Goal: Task Accomplishment & Management: Use online tool/utility

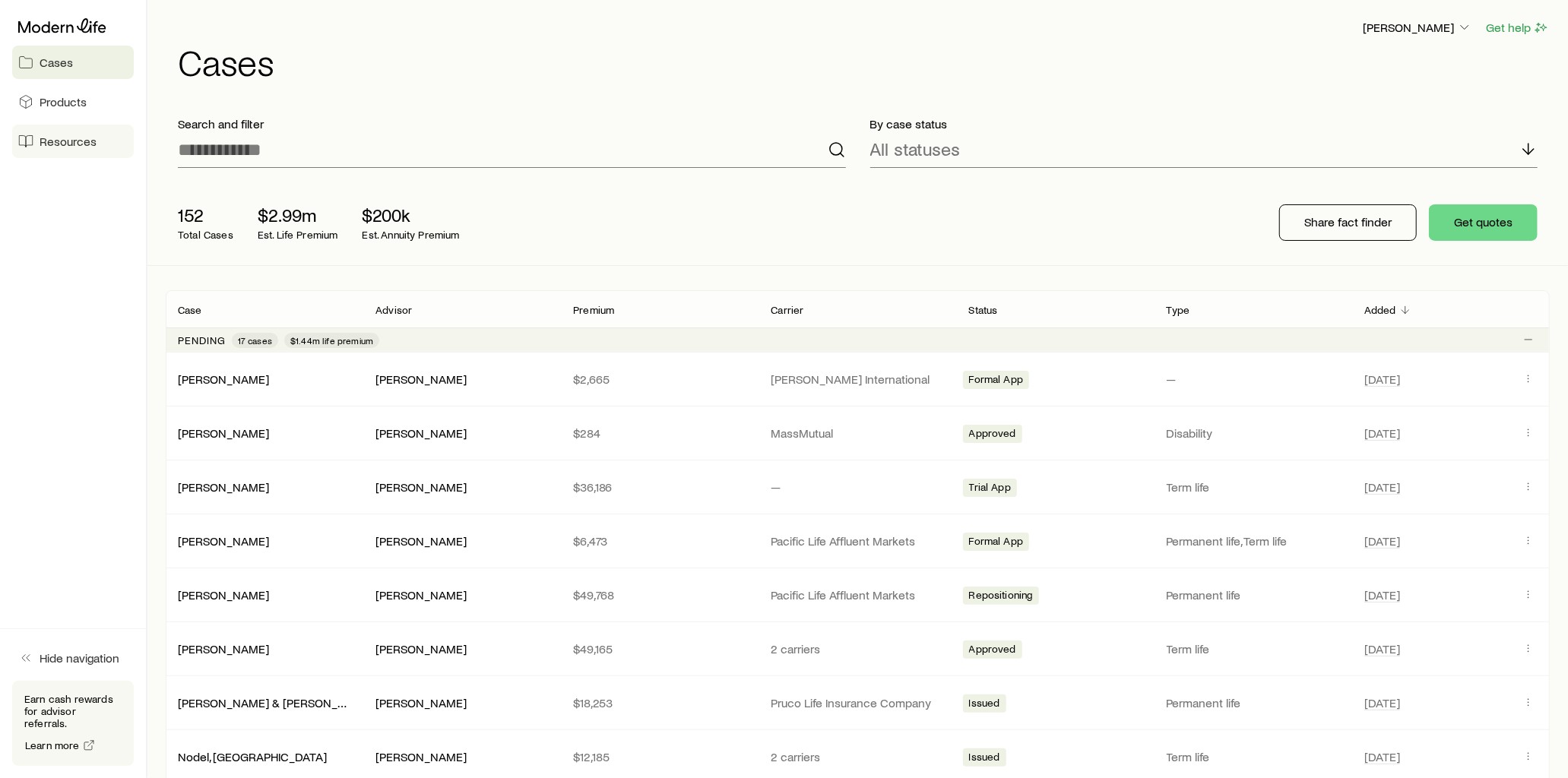
click at [105, 132] on link "Resources" at bounding box center [73, 142] width 121 height 34
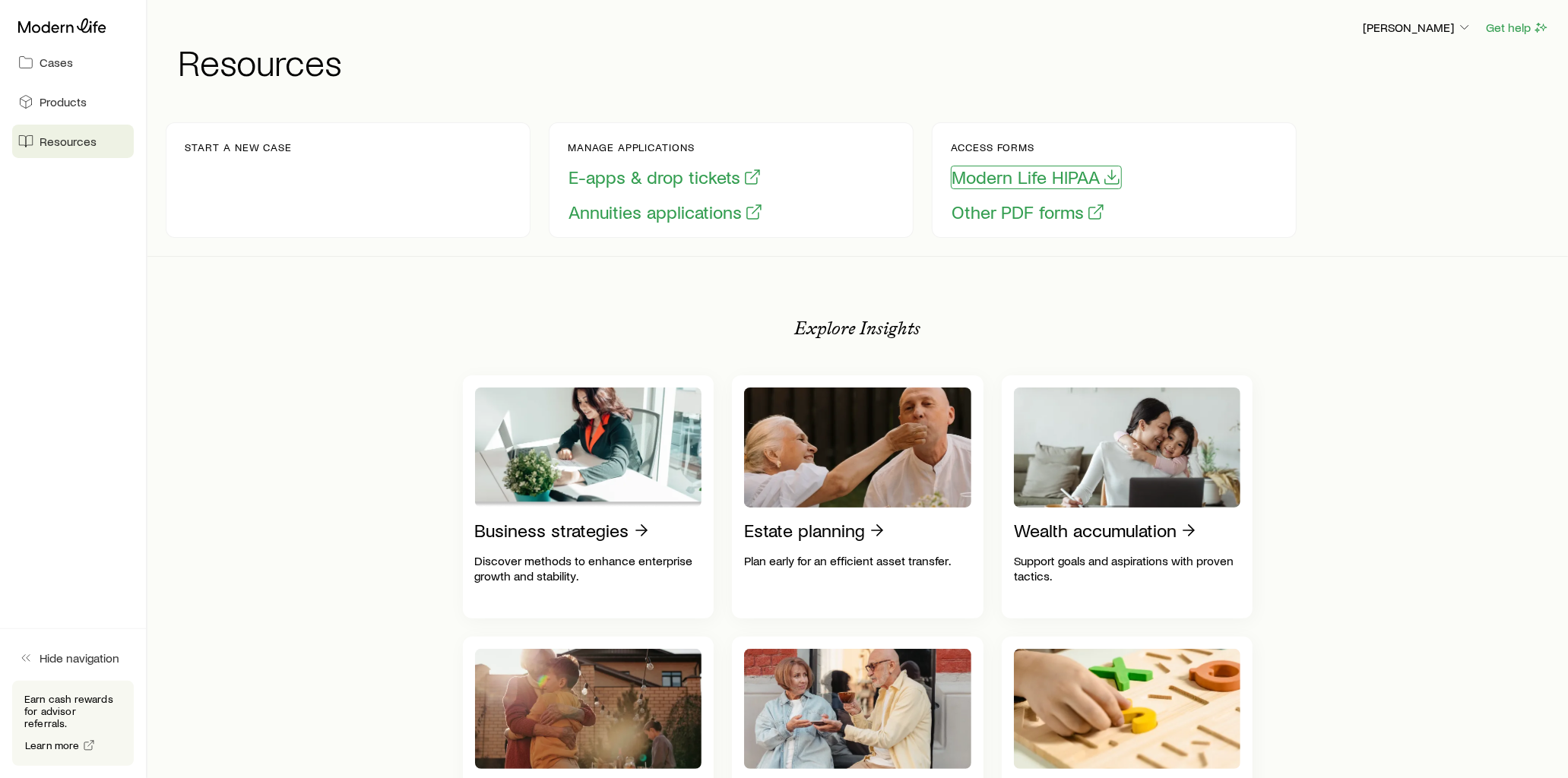
click at [1062, 180] on button "Modern Life HIPAA" at bounding box center [1036, 176] width 171 height 23
click at [626, 178] on button "E-apps & drop tickets" at bounding box center [665, 176] width 194 height 23
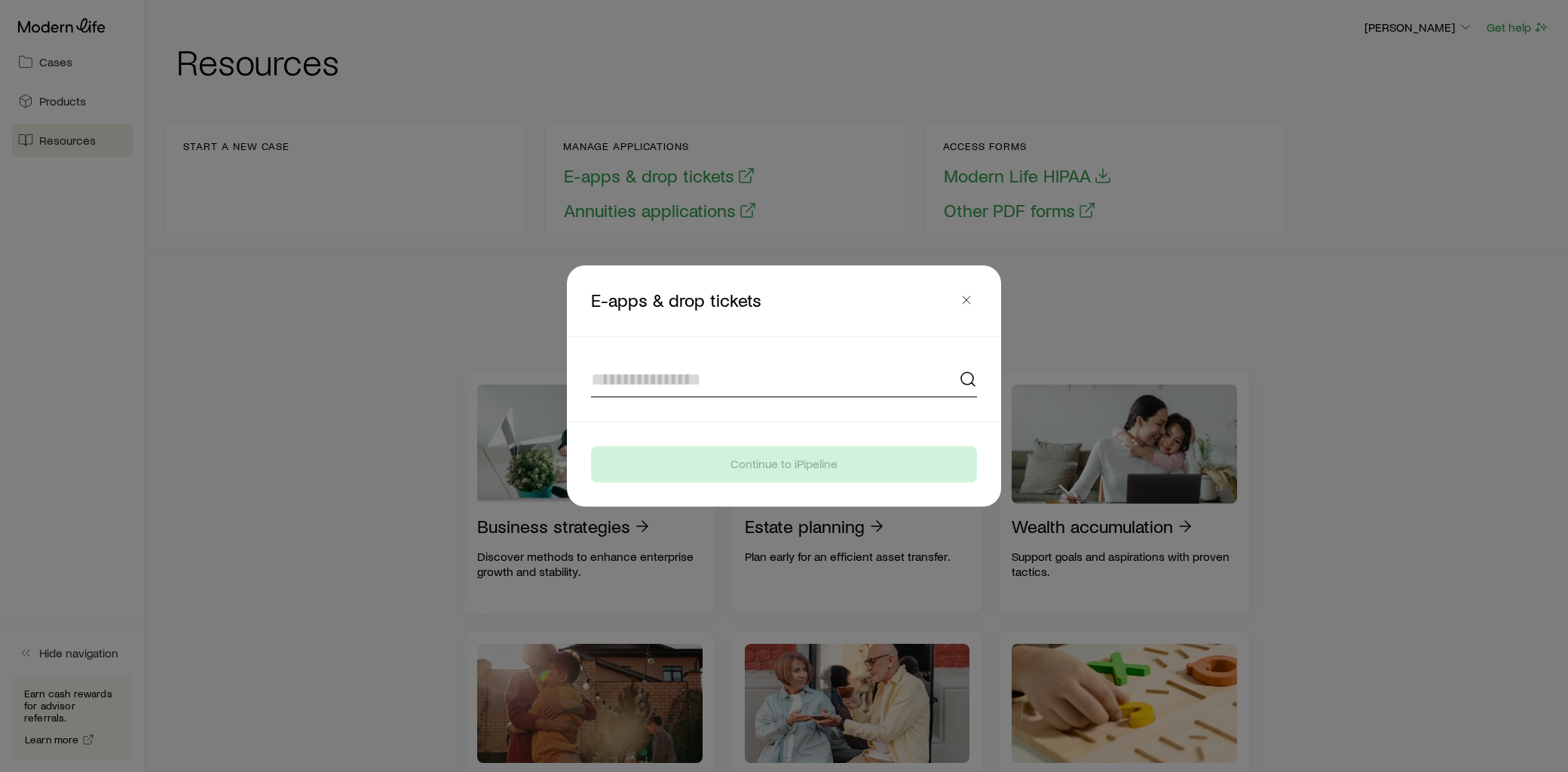
click at [642, 380] on input at bounding box center [784, 379] width 386 height 36
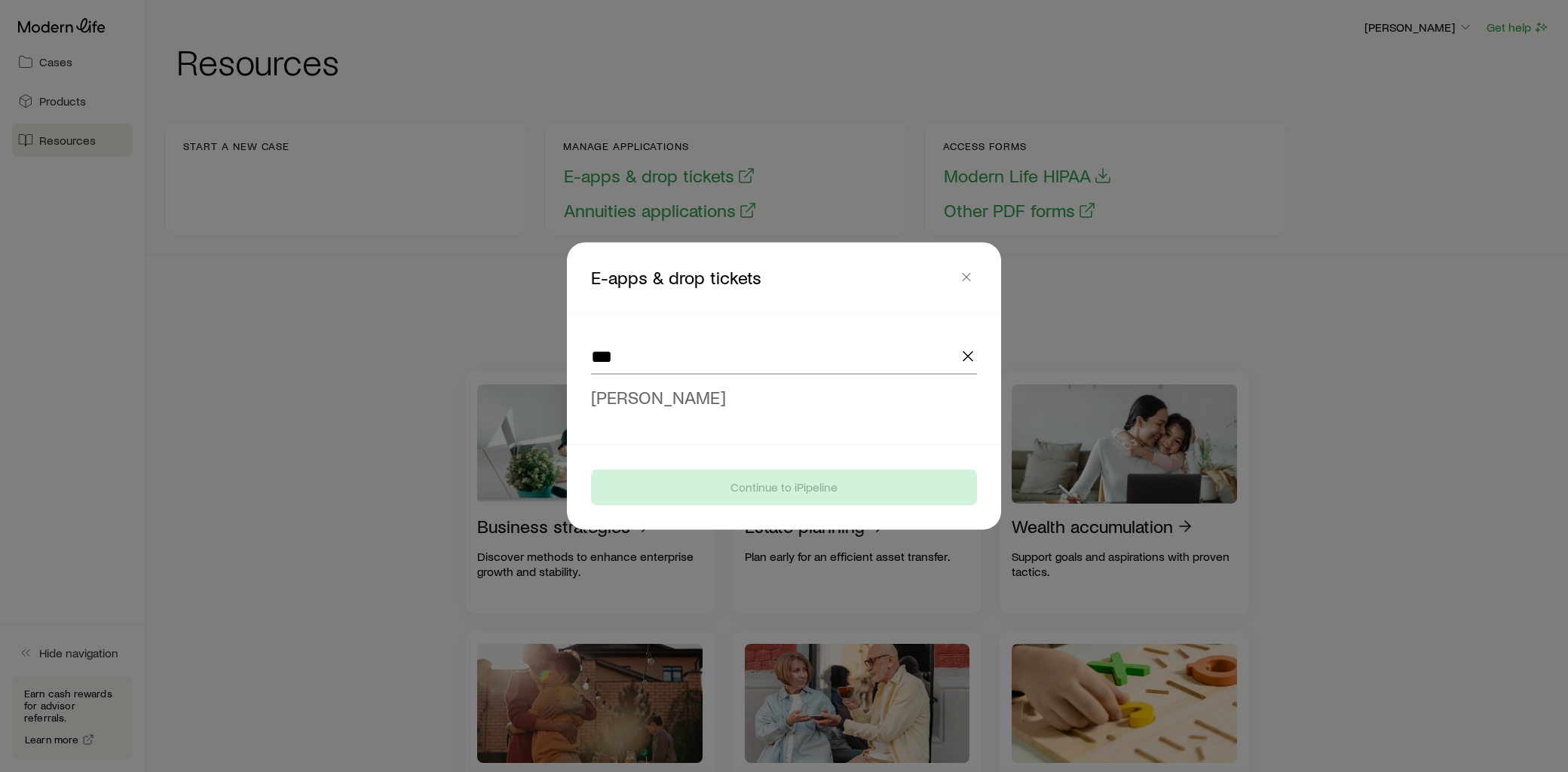
click at [659, 393] on span "[PERSON_NAME]" at bounding box center [659, 397] width 135 height 22
type input "**********"
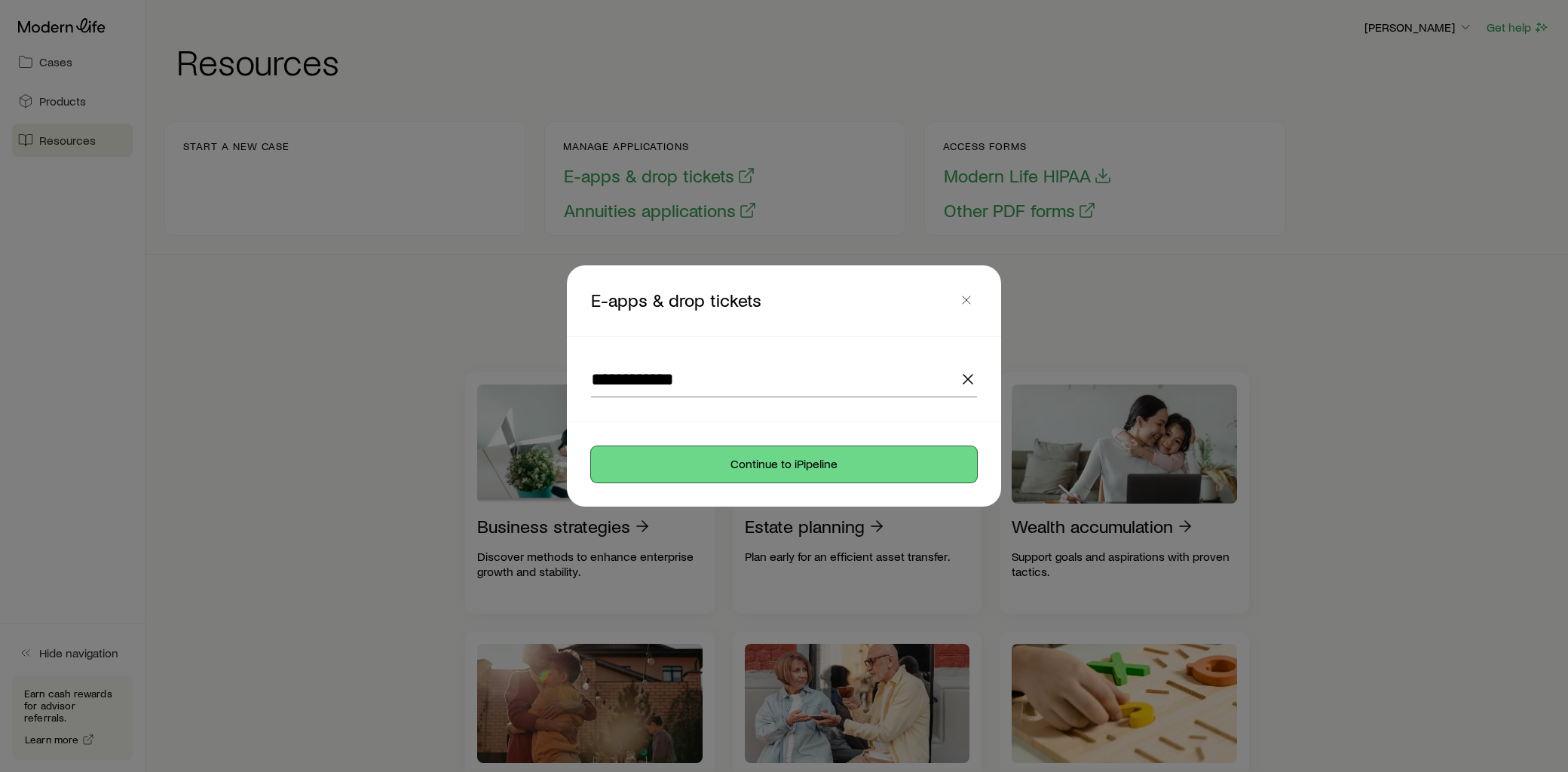
click at [724, 458] on button "Continue to iPipeline" at bounding box center [784, 464] width 386 height 36
